Goal: Use online tool/utility: Use online tool/utility

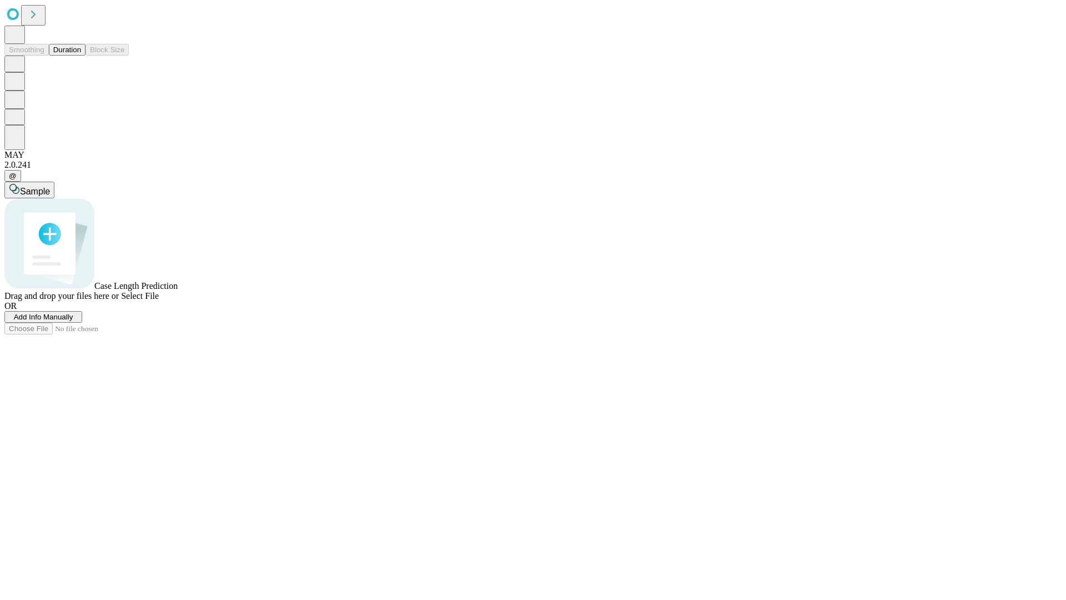
click at [81, 56] on button "Duration" at bounding box center [67, 50] width 37 height 12
click at [159, 300] on span "Select File" at bounding box center [140, 295] width 38 height 9
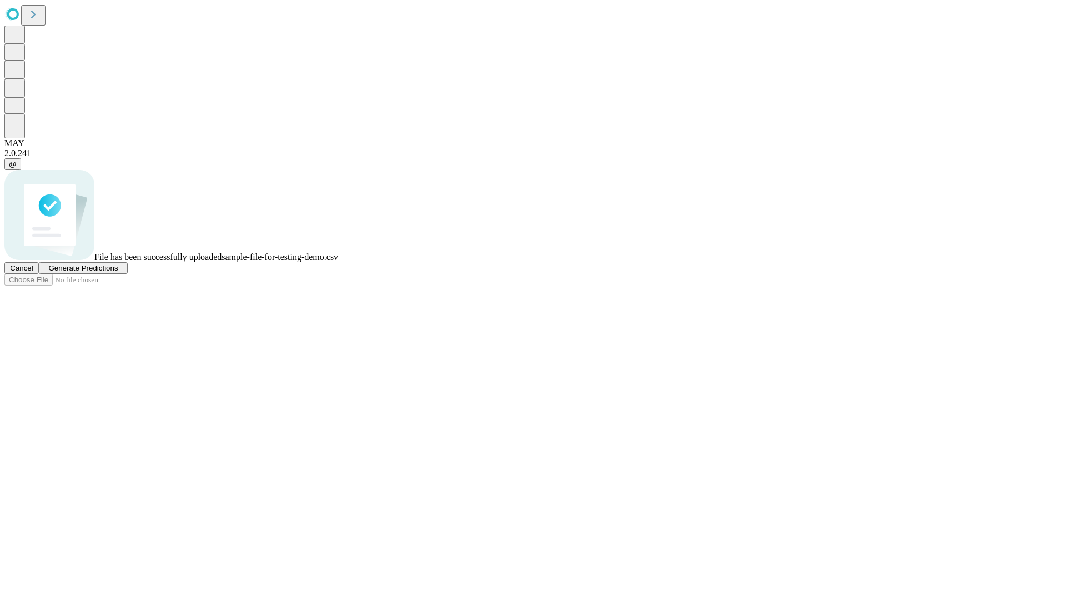
click at [118, 272] on span "Generate Predictions" at bounding box center [82, 268] width 69 height 8
